Goal: Information Seeking & Learning: Find specific fact

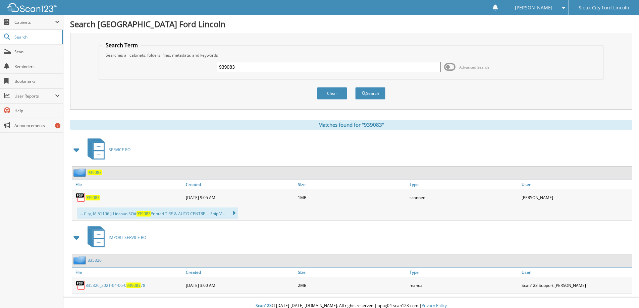
click at [263, 65] on input "939083" at bounding box center [329, 67] width 224 height 10
drag, startPoint x: 0, startPoint y: 0, endPoint x: 131, endPoint y: 65, distance: 145.9
click at [131, 65] on div "939083 Advanced Search" at bounding box center [351, 67] width 498 height 18
type input "946440"
click at [355, 87] on button "Search" at bounding box center [370, 93] width 30 height 12
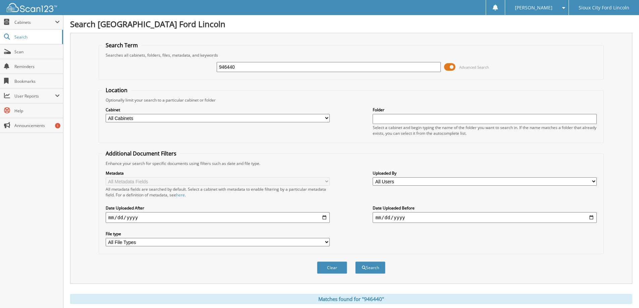
click at [449, 65] on span at bounding box center [449, 67] width 11 height 10
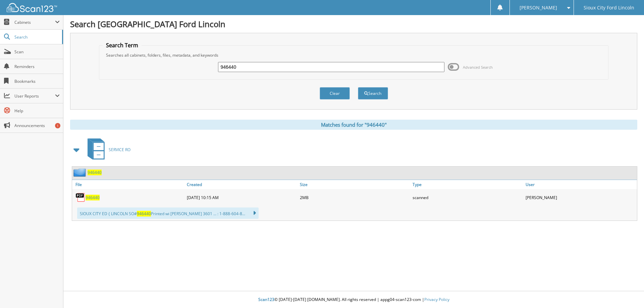
click at [95, 198] on span "946440" at bounding box center [93, 198] width 14 height 6
